Goal: Transaction & Acquisition: Purchase product/service

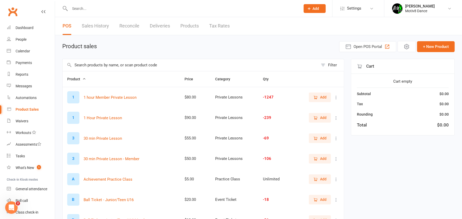
click at [86, 5] on input "text" at bounding box center [182, 8] width 229 height 7
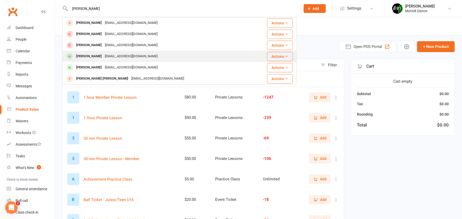
type input "[PERSON_NAME]"
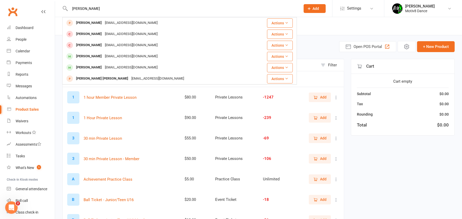
click at [96, 56] on div "[PERSON_NAME]" at bounding box center [88, 57] width 29 height 8
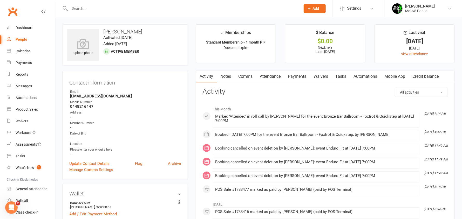
click at [290, 77] on link "Payments" at bounding box center [297, 77] width 26 height 12
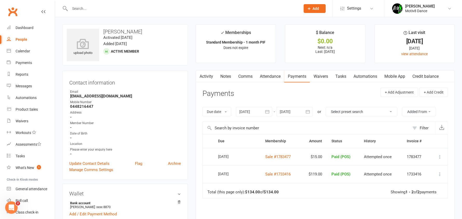
click at [255, 112] on div at bounding box center [254, 111] width 36 height 9
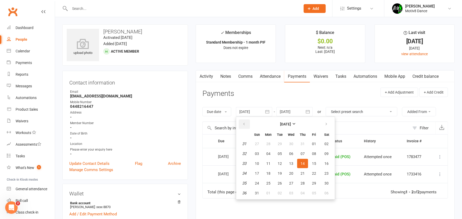
click at [242, 123] on button "button" at bounding box center [244, 124] width 11 height 9
click at [243, 123] on icon "button" at bounding box center [244, 124] width 4 height 4
click at [243, 124] on icon "button" at bounding box center [244, 124] width 4 height 4
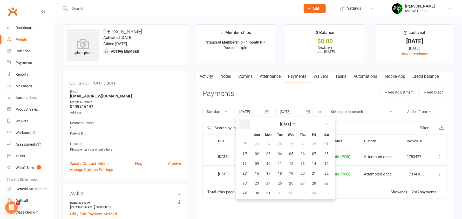
click at [246, 123] on button "button" at bounding box center [244, 124] width 11 height 9
click at [327, 141] on button "01" at bounding box center [326, 143] width 13 height 9
type input "01 Feb 2025"
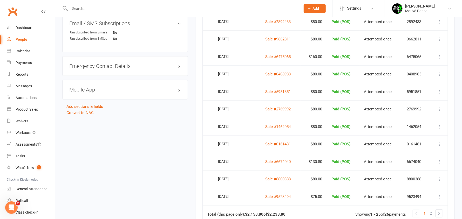
scroll to position [389, 0]
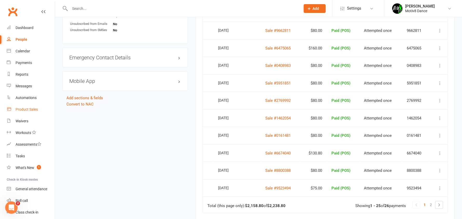
click at [22, 111] on div "Product Sales" at bounding box center [27, 109] width 22 height 4
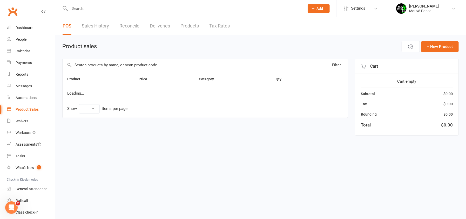
select select "10"
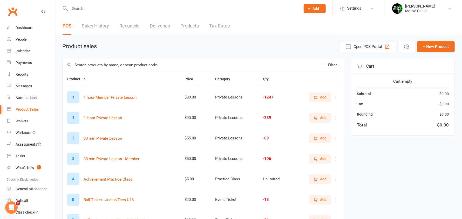
click at [97, 66] on input "text" at bounding box center [191, 65] width 256 height 12
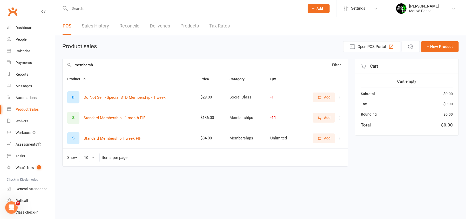
type input "membersh"
click at [327, 115] on span "Add" at bounding box center [327, 118] width 6 height 6
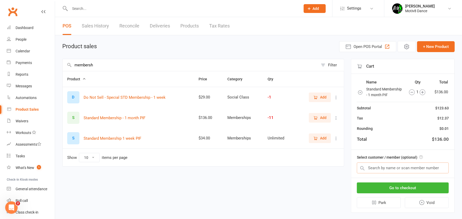
click at [379, 170] on input "text" at bounding box center [403, 168] width 92 height 11
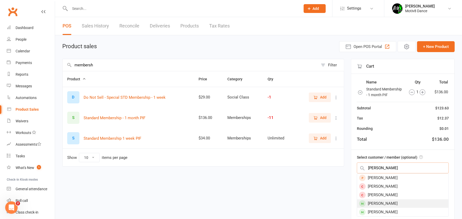
type input "josh"
click at [378, 202] on div "[PERSON_NAME]" at bounding box center [402, 204] width 91 height 9
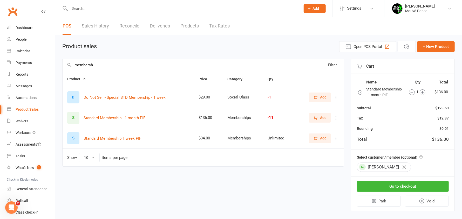
click at [99, 23] on link "Sales History" at bounding box center [95, 26] width 27 height 18
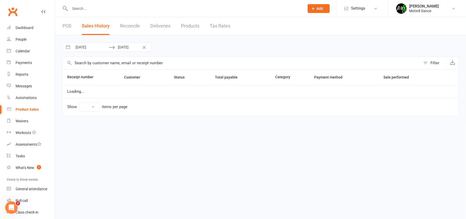
select select "100"
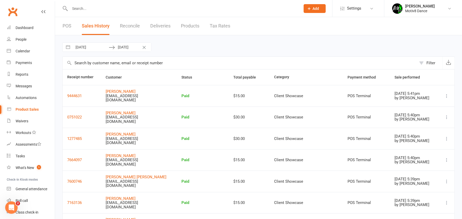
select select "7"
select select "2025"
select select "8"
select select "2025"
select select "9"
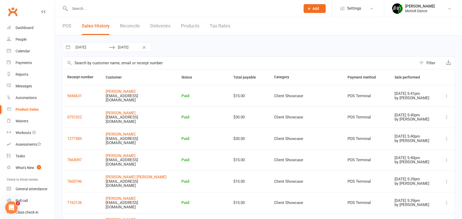
select select "2025"
select select "10"
select select "2025"
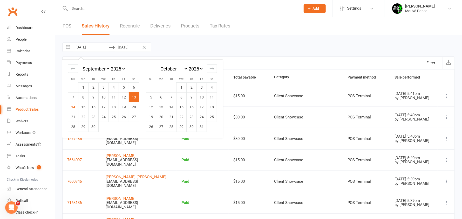
click at [100, 47] on input "13 Sep 2025" at bounding box center [91, 47] width 36 height 9
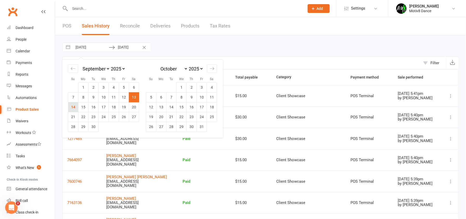
click at [76, 109] on td "14" at bounding box center [73, 107] width 10 height 10
type input "[DATE]"
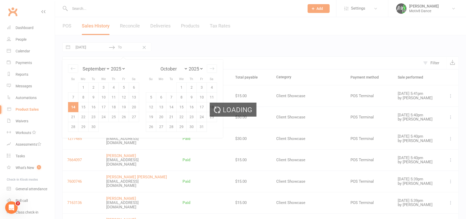
click at [74, 109] on div "Loading" at bounding box center [233, 109] width 466 height 219
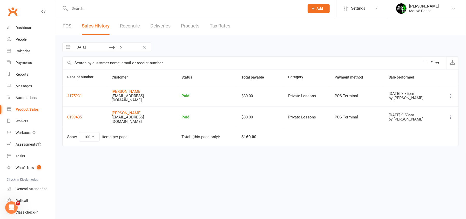
click at [121, 47] on input "To" at bounding box center [133, 47] width 36 height 9
select select "7"
select select "2025"
select select "8"
select select "2025"
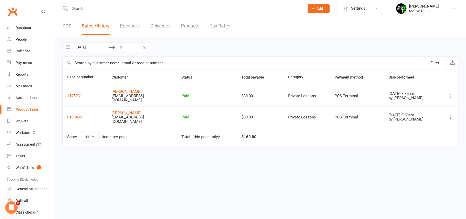
select select "9"
select select "2025"
select select "10"
select select "2025"
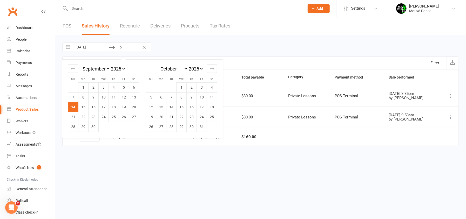
click at [74, 108] on td "14" at bounding box center [73, 107] width 10 height 10
type input "[DATE]"
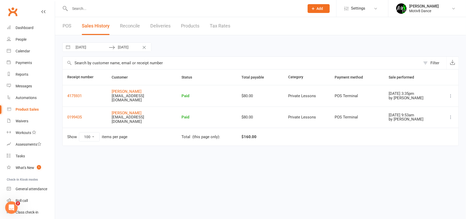
click at [64, 24] on link "POS" at bounding box center [67, 26] width 9 height 18
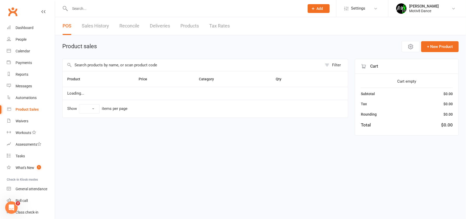
select select "10"
click at [87, 65] on input "text" at bounding box center [192, 65] width 259 height 12
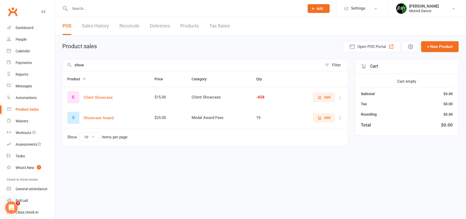
type input "show"
click at [320, 95] on icon "button" at bounding box center [319, 97] width 5 height 5
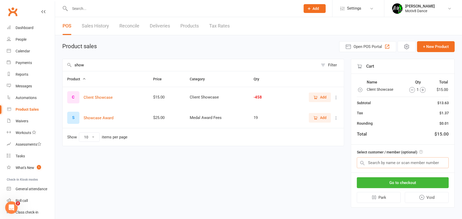
click at [392, 161] on input "text" at bounding box center [403, 162] width 92 height 11
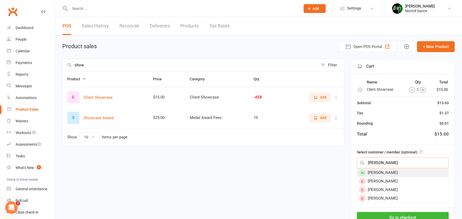
type input "angela"
click at [395, 174] on div "[PERSON_NAME]" at bounding box center [402, 173] width 91 height 9
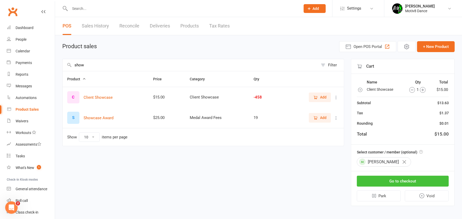
click at [393, 179] on button "Go to checkout" at bounding box center [403, 181] width 92 height 11
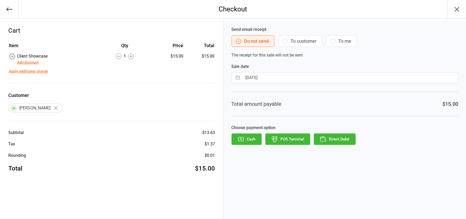
click at [299, 138] on button "POS Terminal" at bounding box center [287, 139] width 45 height 11
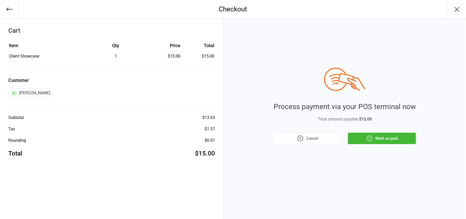
click at [399, 140] on button "Mark as paid" at bounding box center [382, 138] width 68 height 11
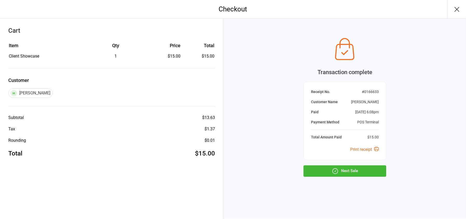
click at [346, 173] on button "Next Sale" at bounding box center [344, 171] width 83 height 11
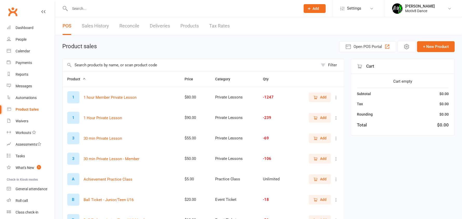
click at [114, 64] on input "text" at bounding box center [191, 65] width 256 height 12
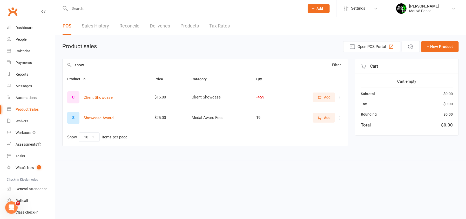
type input "show"
click at [321, 97] on icon "button" at bounding box center [319, 97] width 5 height 5
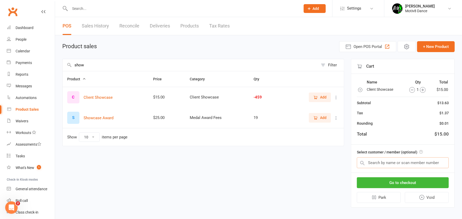
click at [379, 164] on input "text" at bounding box center [403, 162] width 92 height 11
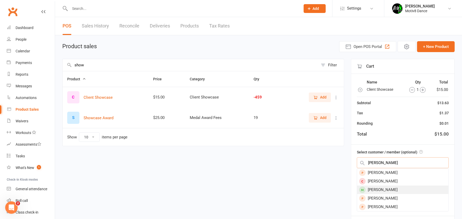
type input "sandra"
click at [373, 191] on div "[PERSON_NAME]" at bounding box center [402, 190] width 91 height 9
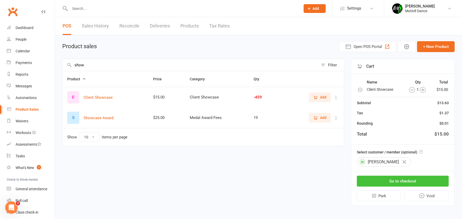
click at [390, 182] on button "Go to checkout" at bounding box center [403, 181] width 92 height 11
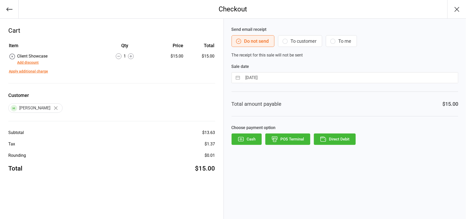
click at [290, 140] on button "POS Terminal" at bounding box center [287, 139] width 45 height 11
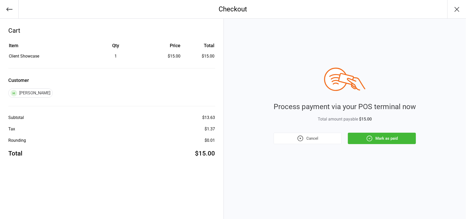
click at [362, 139] on button "Mark as paid" at bounding box center [382, 138] width 68 height 11
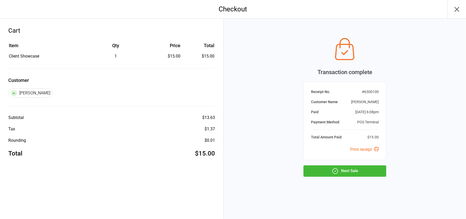
click at [342, 172] on button "Next Sale" at bounding box center [344, 171] width 83 height 11
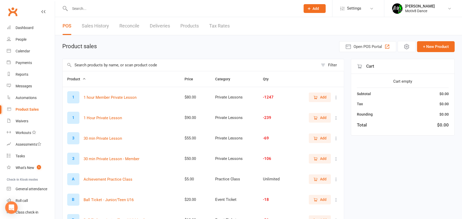
click at [85, 62] on input "text" at bounding box center [191, 65] width 256 height 12
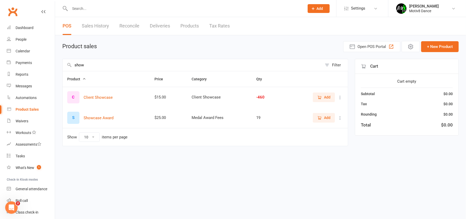
type input "show"
click at [325, 96] on span "Add" at bounding box center [327, 97] width 6 height 6
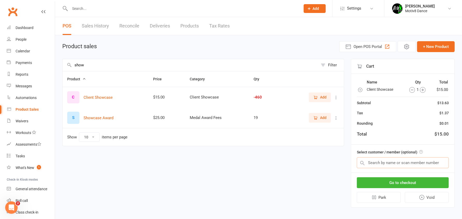
click at [377, 161] on input "text" at bounding box center [403, 162] width 92 height 11
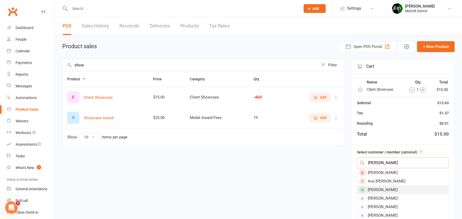
type input "anna"
click at [387, 190] on div "Babanina Anna" at bounding box center [402, 190] width 91 height 9
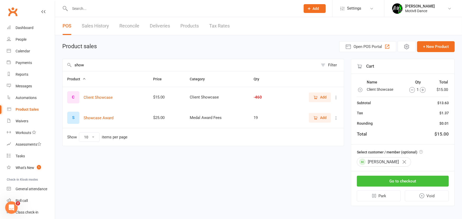
click at [393, 177] on button "Go to checkout" at bounding box center [403, 181] width 92 height 11
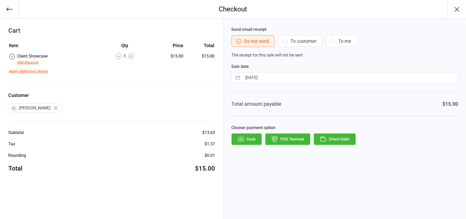
click at [278, 141] on icon "button" at bounding box center [274, 139] width 7 height 7
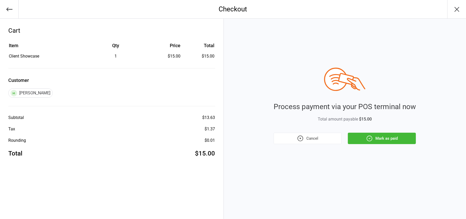
click at [398, 139] on button "Mark as paid" at bounding box center [382, 138] width 68 height 11
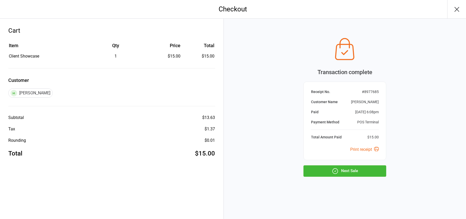
click at [362, 172] on button "Next Sale" at bounding box center [344, 171] width 83 height 11
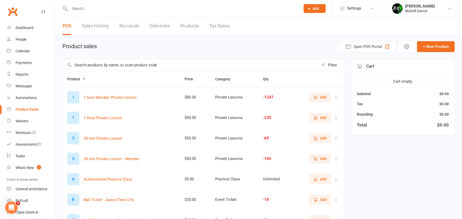
click at [94, 65] on input "text" at bounding box center [191, 65] width 256 height 12
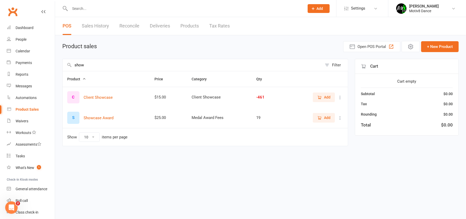
type input "show"
click at [327, 95] on span "Add" at bounding box center [327, 97] width 6 height 6
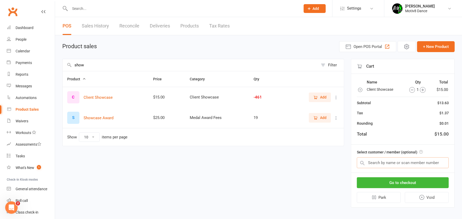
click at [376, 164] on input "text" at bounding box center [403, 162] width 92 height 11
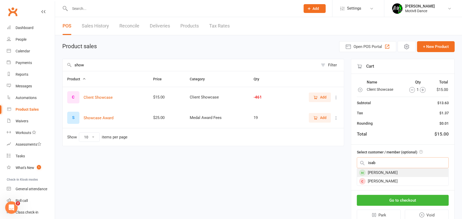
type input "isab"
click at [379, 174] on div "[PERSON_NAME]" at bounding box center [402, 173] width 91 height 9
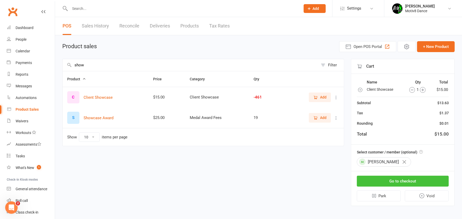
click at [382, 179] on button "Go to checkout" at bounding box center [403, 181] width 92 height 11
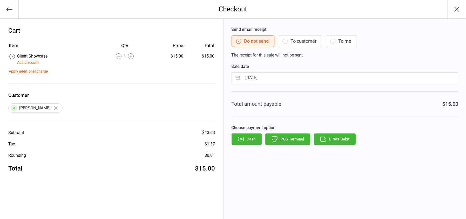
click at [278, 140] on button "POS Terminal" at bounding box center [287, 139] width 45 height 11
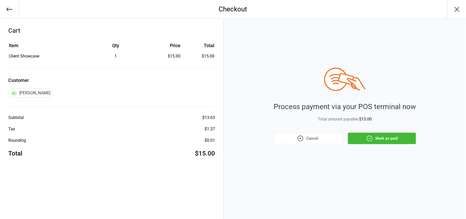
click at [375, 139] on button "Mark as paid" at bounding box center [382, 138] width 68 height 11
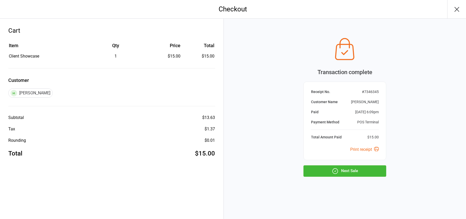
click at [358, 171] on button "Next Sale" at bounding box center [344, 171] width 83 height 11
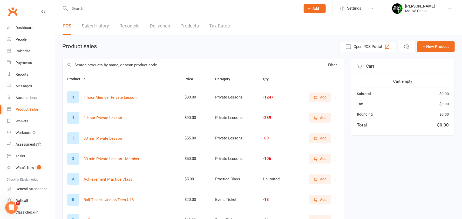
click at [105, 65] on input "text" at bounding box center [191, 65] width 256 height 12
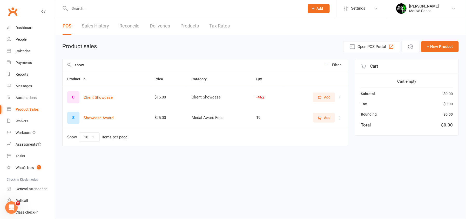
type input "show"
click at [323, 98] on span "Add" at bounding box center [323, 97] width 13 height 6
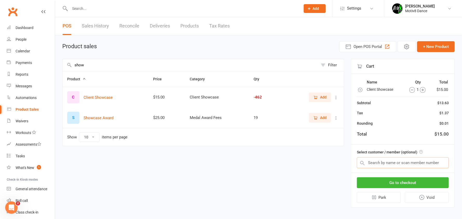
click at [401, 163] on input "text" at bounding box center [403, 162] width 92 height 11
type input "show"
drag, startPoint x: 383, startPoint y: 165, endPoint x: 341, endPoint y: 163, distance: 42.1
click at [341, 163] on div "show Filter Product Price Category Qty C Client Showcase $15.00 Client Showcase…" at bounding box center [258, 133] width 392 height 149
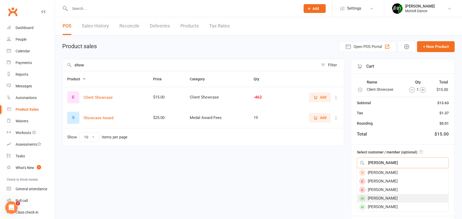
type input "[PERSON_NAME]"
click at [389, 199] on div "[PERSON_NAME]" at bounding box center [402, 198] width 91 height 9
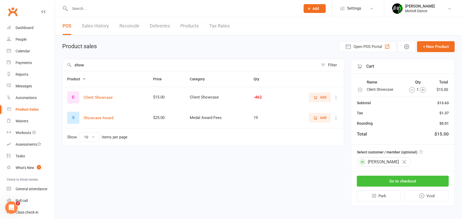
click at [399, 183] on button "Go to checkout" at bounding box center [403, 181] width 92 height 11
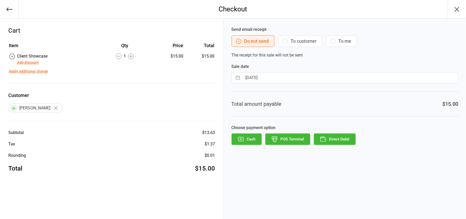
click at [298, 137] on button "POS Terminal" at bounding box center [287, 139] width 45 height 11
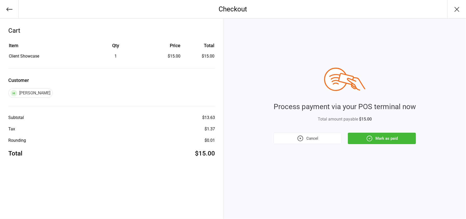
click at [398, 138] on button "Mark as paid" at bounding box center [382, 138] width 68 height 11
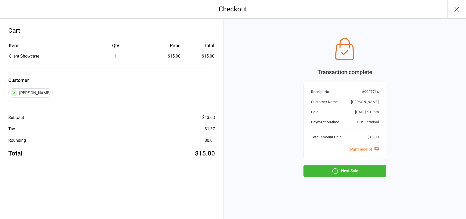
click at [355, 170] on button "Next Sale" at bounding box center [344, 171] width 83 height 11
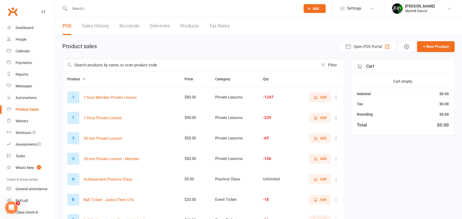
click at [101, 64] on input "text" at bounding box center [191, 65] width 256 height 12
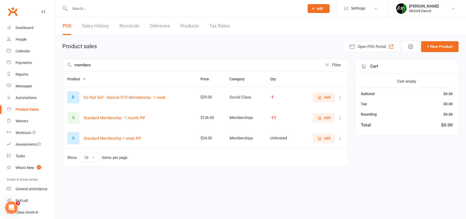
type input "members"
click at [321, 120] on icon "button" at bounding box center [319, 118] width 5 height 5
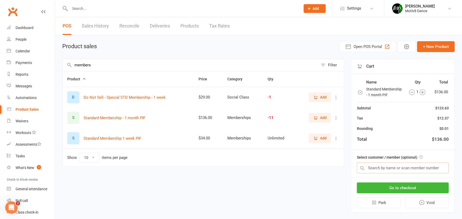
click at [379, 167] on input "text" at bounding box center [403, 168] width 92 height 11
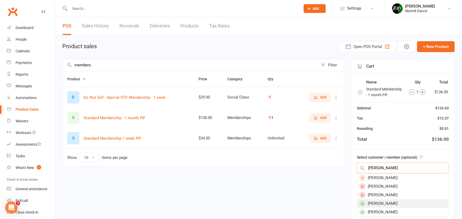
type input "[PERSON_NAME]"
click at [385, 203] on div "[PERSON_NAME]" at bounding box center [402, 204] width 91 height 9
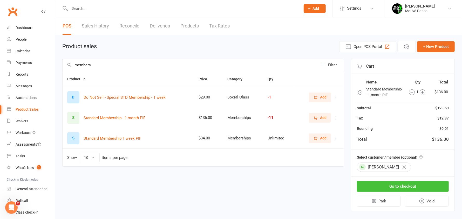
click at [400, 185] on button "Go to checkout" at bounding box center [403, 186] width 92 height 11
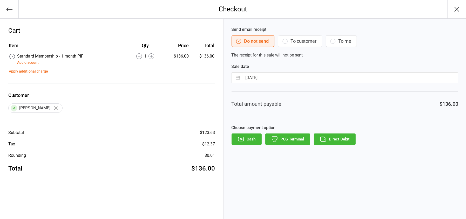
click at [292, 139] on button "POS Terminal" at bounding box center [287, 139] width 45 height 11
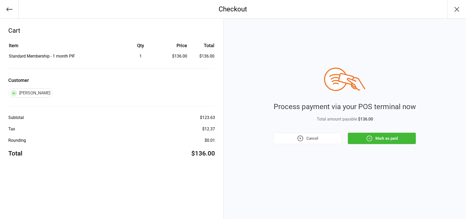
drag, startPoint x: 368, startPoint y: 139, endPoint x: 372, endPoint y: 136, distance: 4.5
click at [368, 138] on icon "button" at bounding box center [369, 138] width 7 height 7
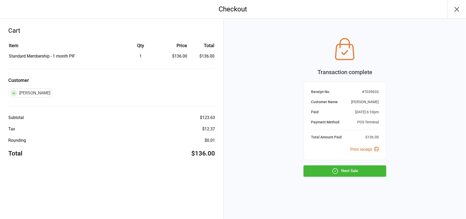
click at [346, 175] on button "Next Sale" at bounding box center [344, 171] width 83 height 11
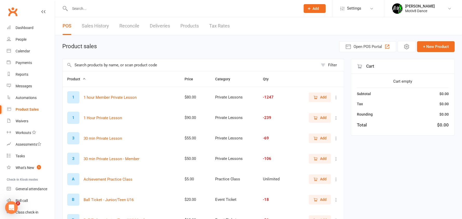
click at [215, 49] on div "Product sales Open POS Portal + New Product" at bounding box center [258, 46] width 392 height 11
click at [101, 25] on link "Sales History" at bounding box center [95, 26] width 27 height 18
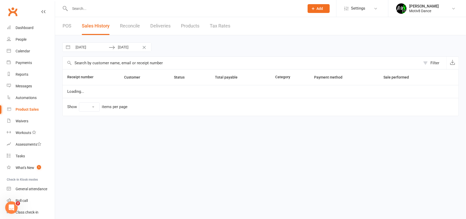
select select "100"
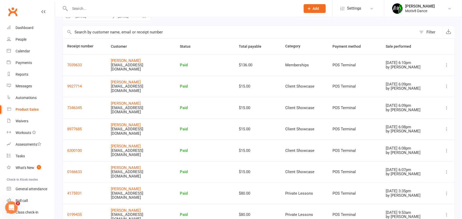
scroll to position [35, 0]
